Goal: Information Seeking & Learning: Check status

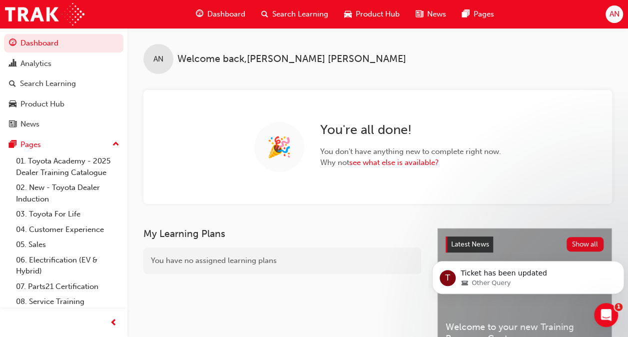
click at [297, 11] on span "Search Learning" at bounding box center [300, 13] width 56 height 11
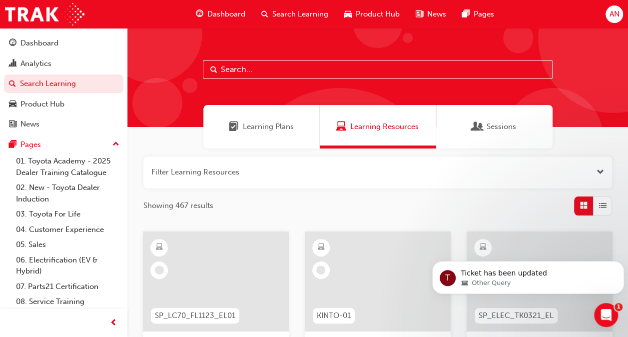
click at [498, 127] on span "Sessions" at bounding box center [501, 126] width 29 height 11
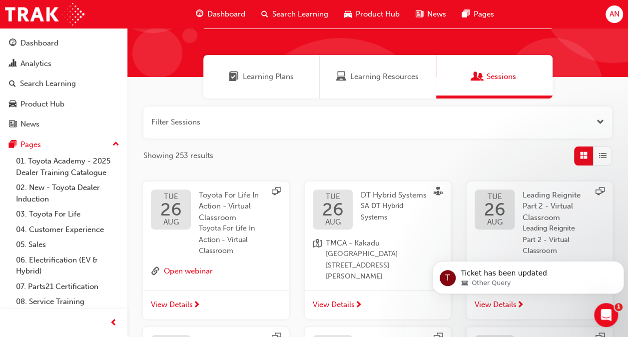
scroll to position [100, 0]
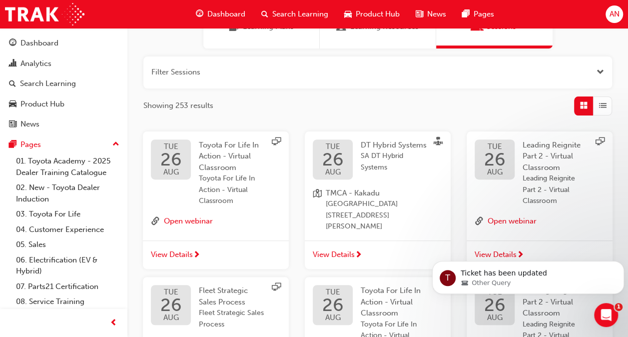
click at [340, 168] on span "AUG" at bounding box center [332, 171] width 21 height 7
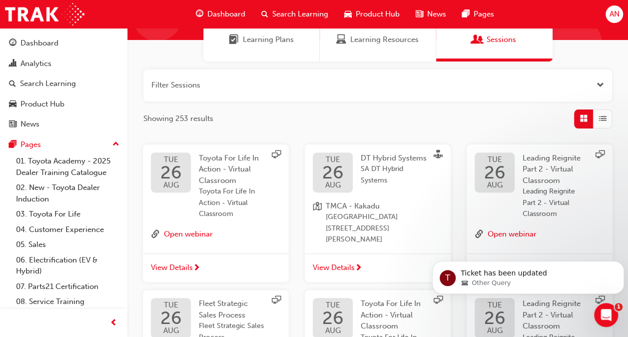
scroll to position [100, 0]
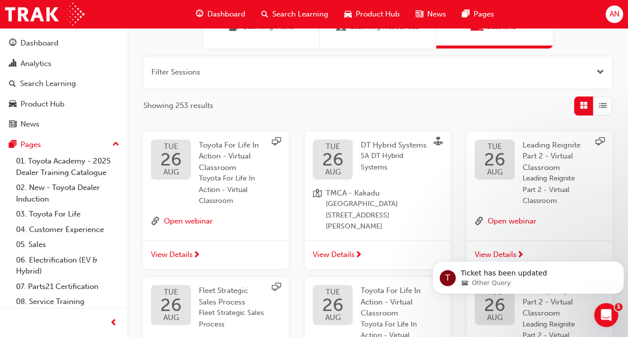
click at [346, 249] on span "View Details" at bounding box center [334, 254] width 42 height 11
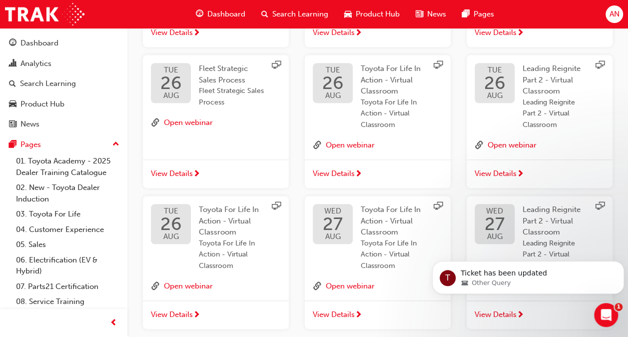
scroll to position [415, 0]
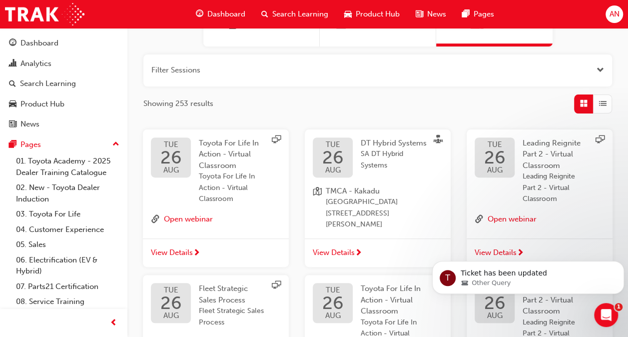
scroll to position [0, 0]
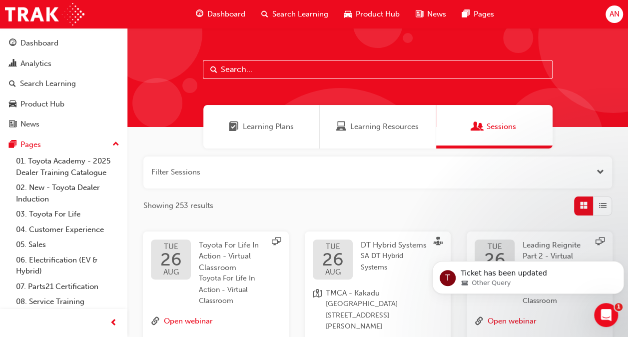
click at [305, 17] on span "Search Learning" at bounding box center [300, 13] width 56 height 11
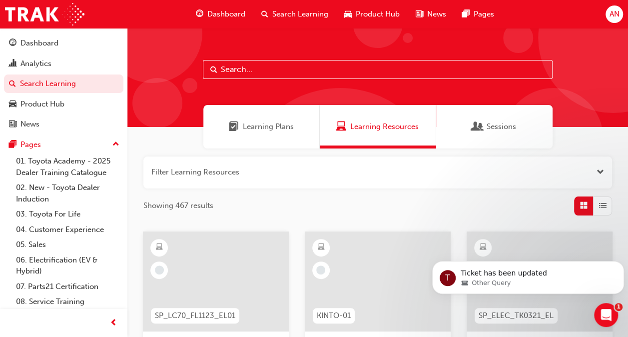
click at [280, 67] on input "text" at bounding box center [378, 69] width 350 height 19
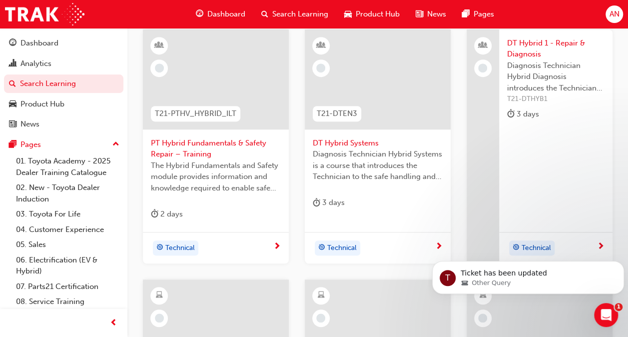
scroll to position [200, 0]
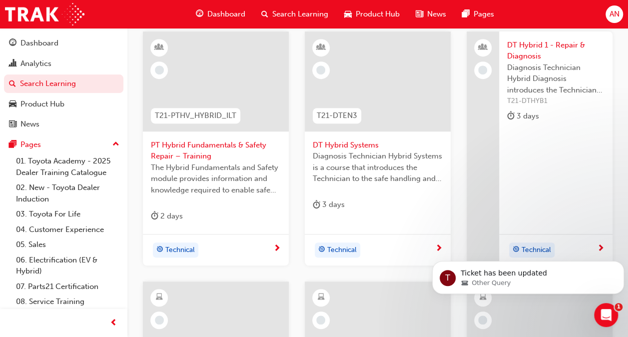
type input "hyb"
click at [378, 98] on div at bounding box center [378, 81] width 146 height 100
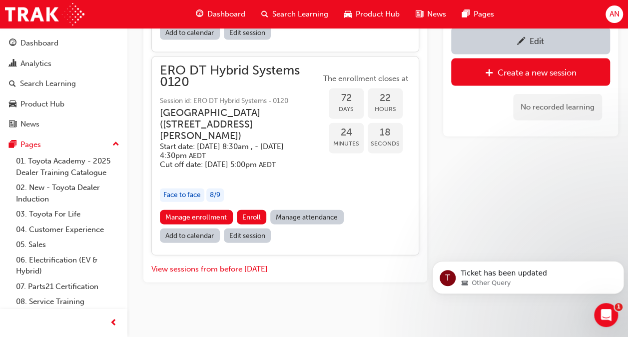
scroll to position [1099, 0]
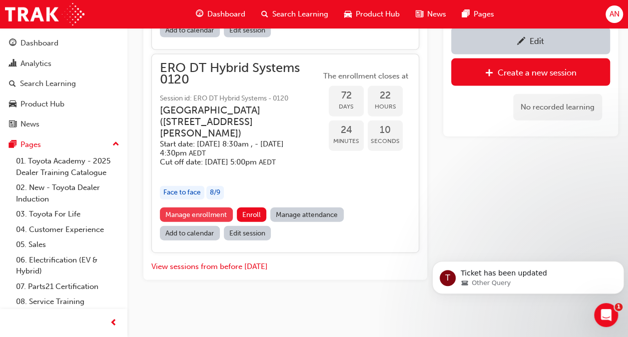
click at [217, 222] on link "Manage enrollment" at bounding box center [196, 214] width 73 height 14
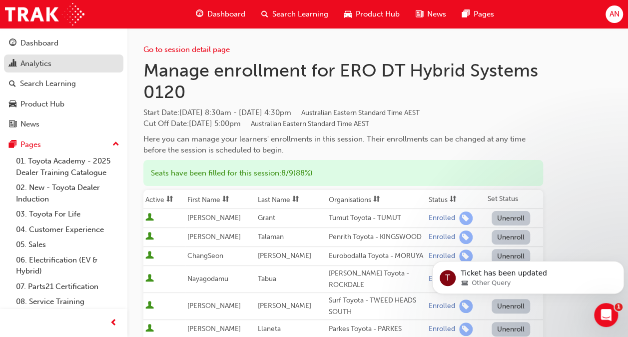
click at [28, 67] on div "Analytics" at bounding box center [35, 63] width 31 height 11
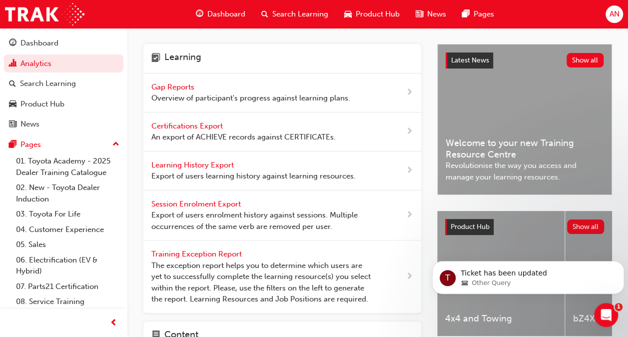
click at [182, 84] on span "Gap Reports" at bounding box center [173, 86] width 45 height 9
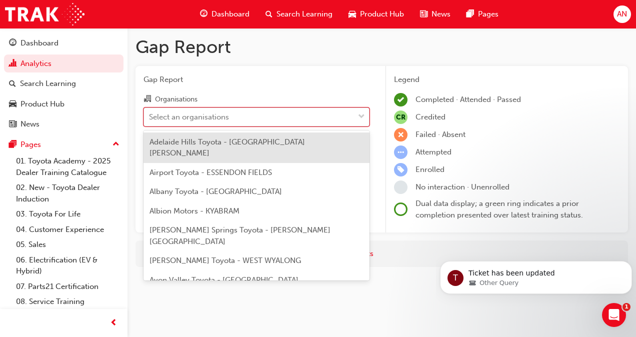
click at [224, 118] on div "Select an organisations" at bounding box center [189, 116] width 80 height 11
click at [150, 118] on input "Organisations option Adelaide Hills Toyota - [GEOGRAPHIC_DATA][PERSON_NAME] foc…" at bounding box center [149, 116] width 1 height 8
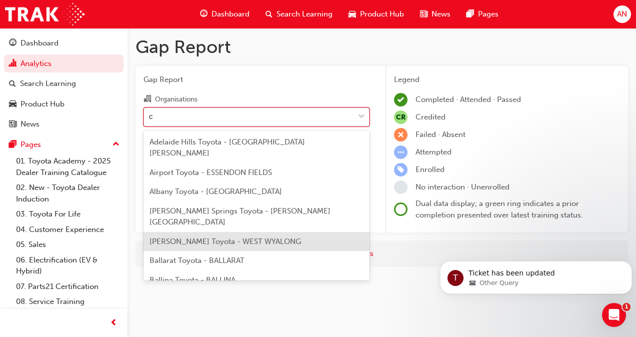
type input "cl"
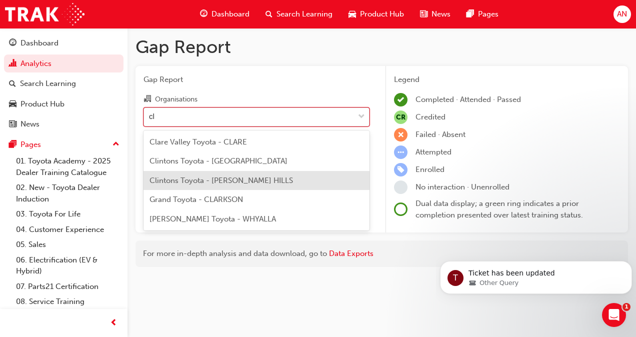
click at [210, 181] on span "Clintons Toyota - [PERSON_NAME] HILLS" at bounding box center [220, 180] width 143 height 9
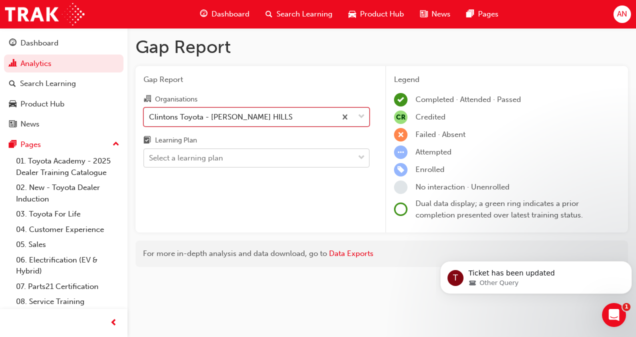
click at [210, 161] on div "Select a learning plan" at bounding box center [186, 157] width 74 height 11
click at [150, 161] on input "Learning Plan Select a learning plan" at bounding box center [149, 157] width 1 height 8
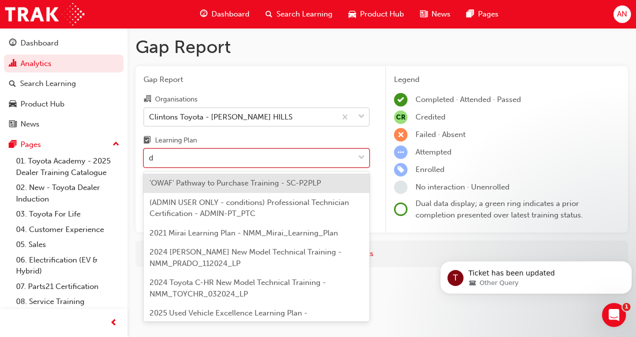
type input "dt"
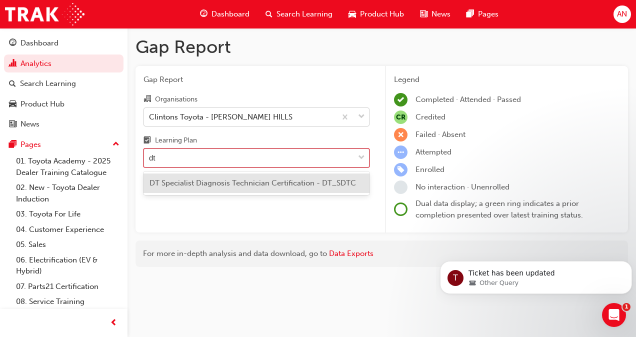
click at [232, 183] on span "DT Specialist Diagnosis Technician Certification - DT_SDTC" at bounding box center [252, 182] width 206 height 9
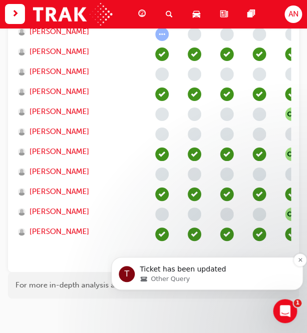
scroll to position [856, 0]
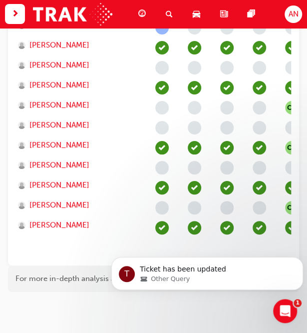
drag, startPoint x: 119, startPoint y: 255, endPoint x: 149, endPoint y: 252, distance: 30.1
click at [149, 252] on body "T Ticket has been updated Other Query" at bounding box center [207, 271] width 192 height 62
drag, startPoint x: 115, startPoint y: 252, endPoint x: 140, endPoint y: 251, distance: 25.0
click at [140, 251] on body "T Ticket has been updated Other Query" at bounding box center [207, 271] width 192 height 62
click at [279, 253] on body "T Ticket has been updated Other Query" at bounding box center [207, 271] width 192 height 62
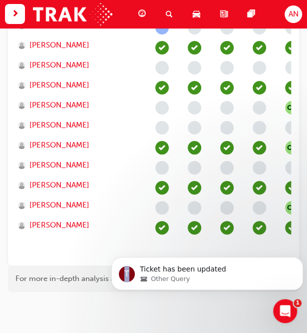
click at [279, 253] on body "T Ticket has been updated Other Query" at bounding box center [207, 271] width 192 height 62
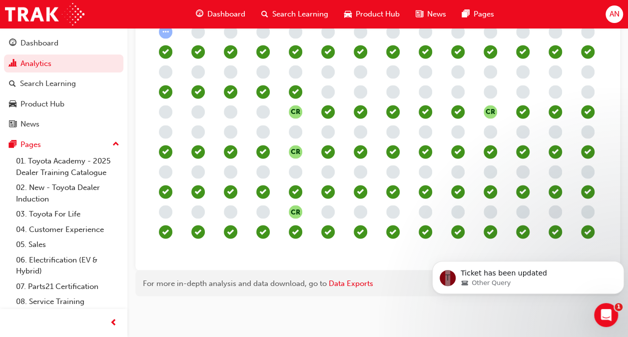
scroll to position [0, 213]
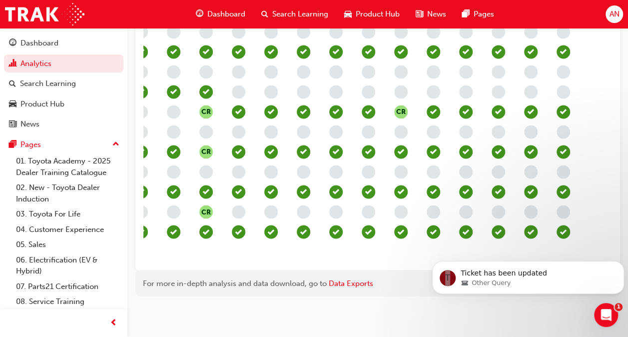
drag, startPoint x: 320, startPoint y: 255, endPoint x: 4, endPoint y: 21, distance: 392.3
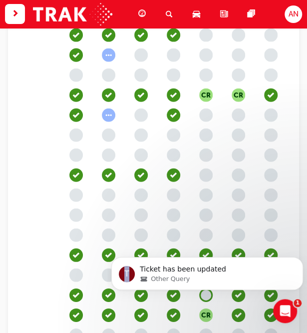
scroll to position [519, 0]
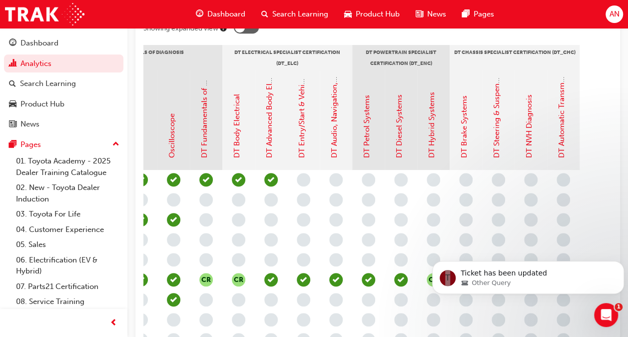
scroll to position [242, 0]
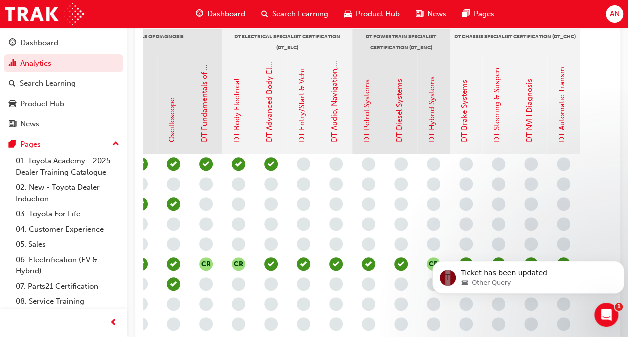
drag, startPoint x: 253, startPoint y: 28, endPoint x: 517, endPoint y: 65, distance: 266.9
click at [517, 65] on div "DT NVH Diagnosis" at bounding box center [531, 104] width 32 height 100
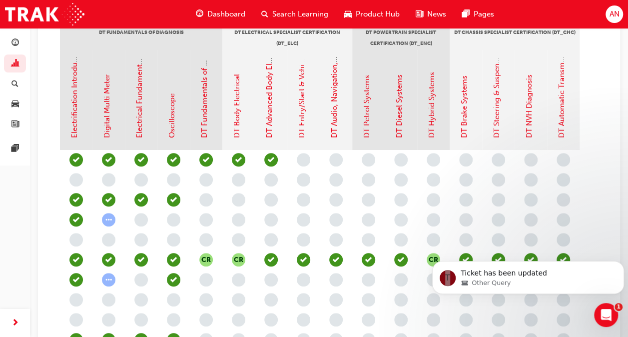
scroll to position [0, 86]
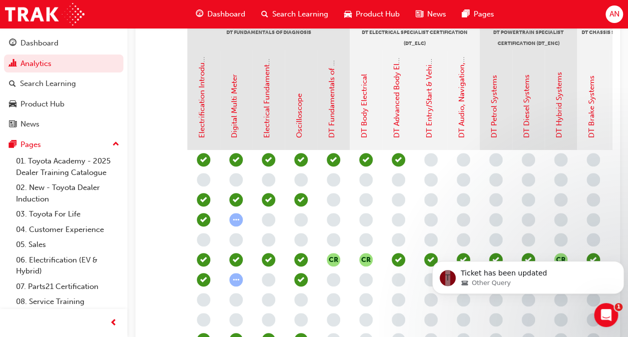
click at [557, 54] on div "DT Hybrid Systems" at bounding box center [561, 100] width 32 height 100
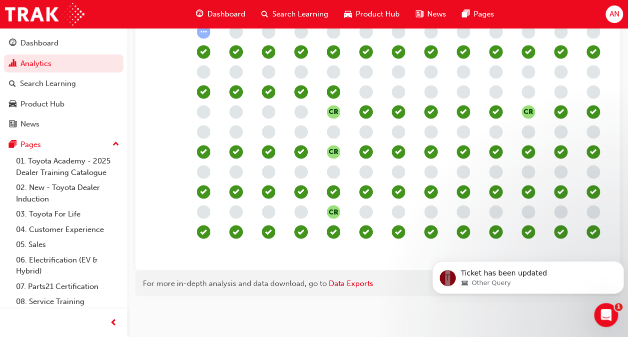
scroll to position [0, 213]
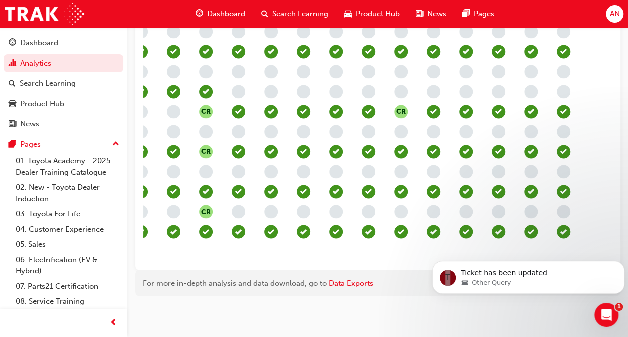
drag, startPoint x: 363, startPoint y: 257, endPoint x: 12, endPoint y: 11, distance: 428.0
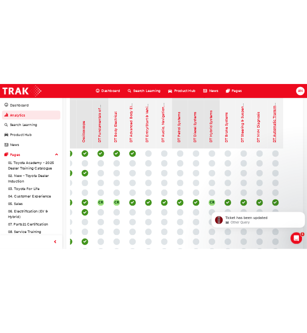
scroll to position [386, 0]
